Goal: Task Accomplishment & Management: Use online tool/utility

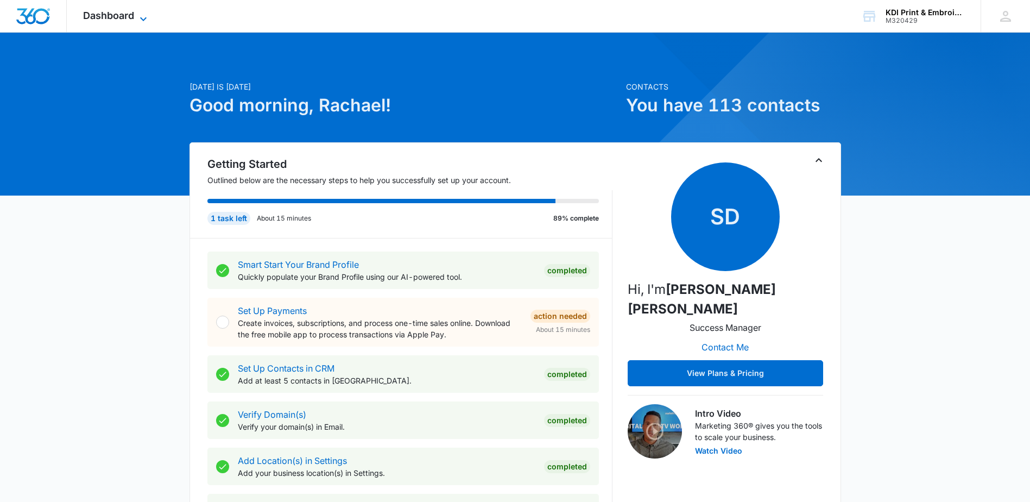
click at [119, 15] on span "Dashboard" at bounding box center [108, 15] width 51 height 11
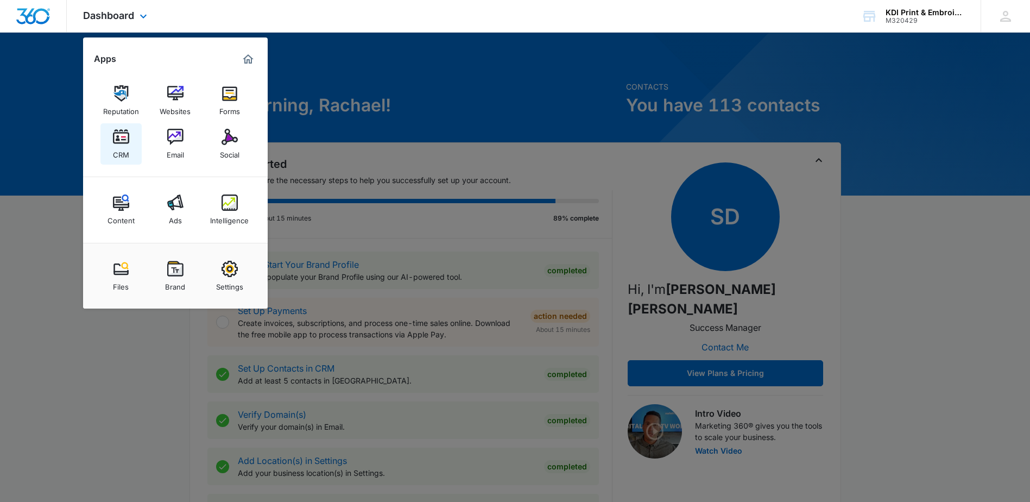
click at [121, 144] on img at bounding box center [121, 137] width 16 height 16
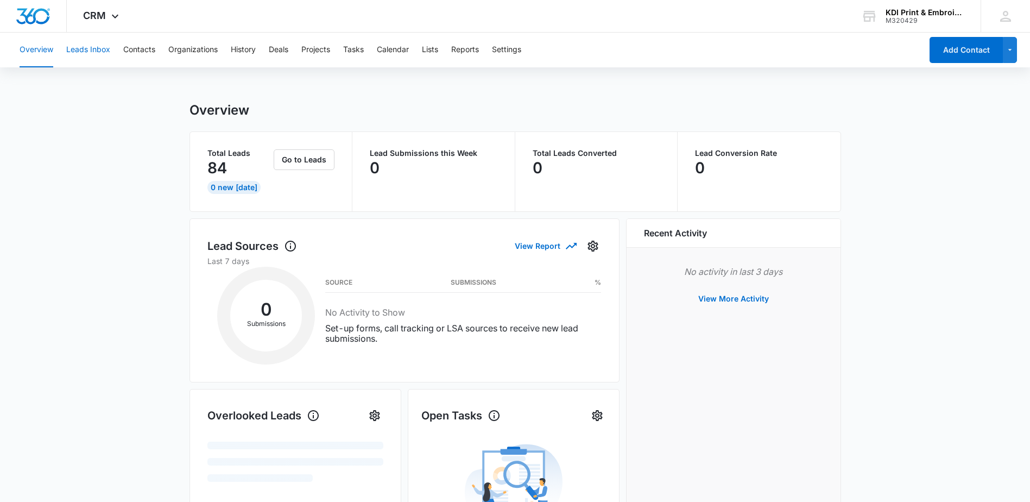
click at [97, 50] on button "Leads Inbox" at bounding box center [88, 50] width 44 height 35
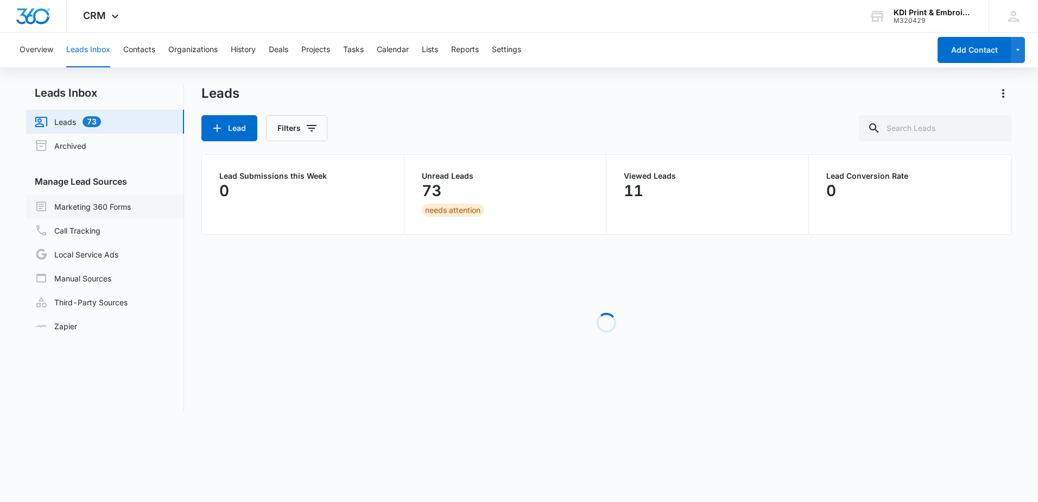
click at [119, 206] on link "Marketing 360 Forms" at bounding box center [83, 206] width 96 height 13
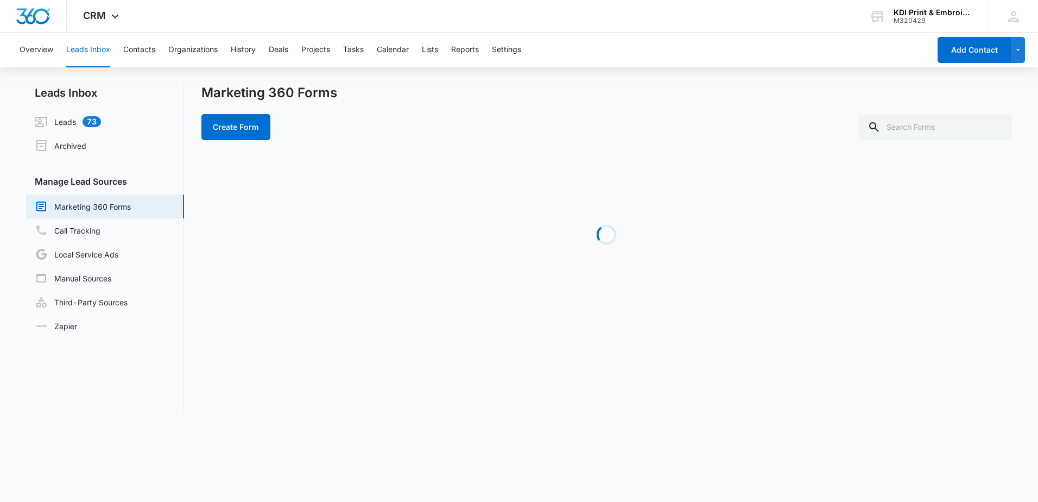
click at [119, 206] on link "Marketing 360 Forms" at bounding box center [83, 206] width 96 height 13
